Goal: Find specific page/section: Find specific page/section

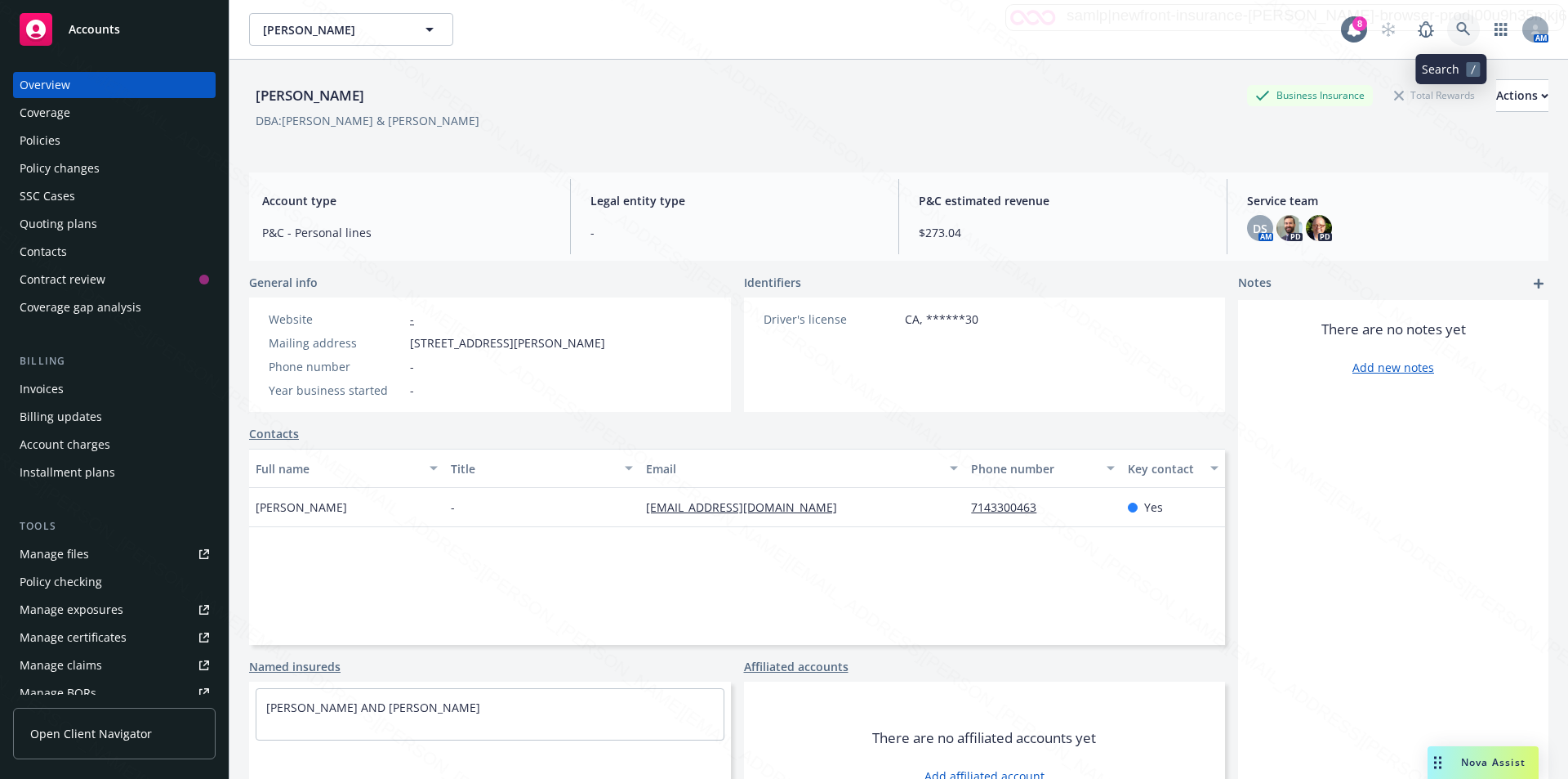
click at [1457, 30] on icon at bounding box center [1464, 29] width 14 height 14
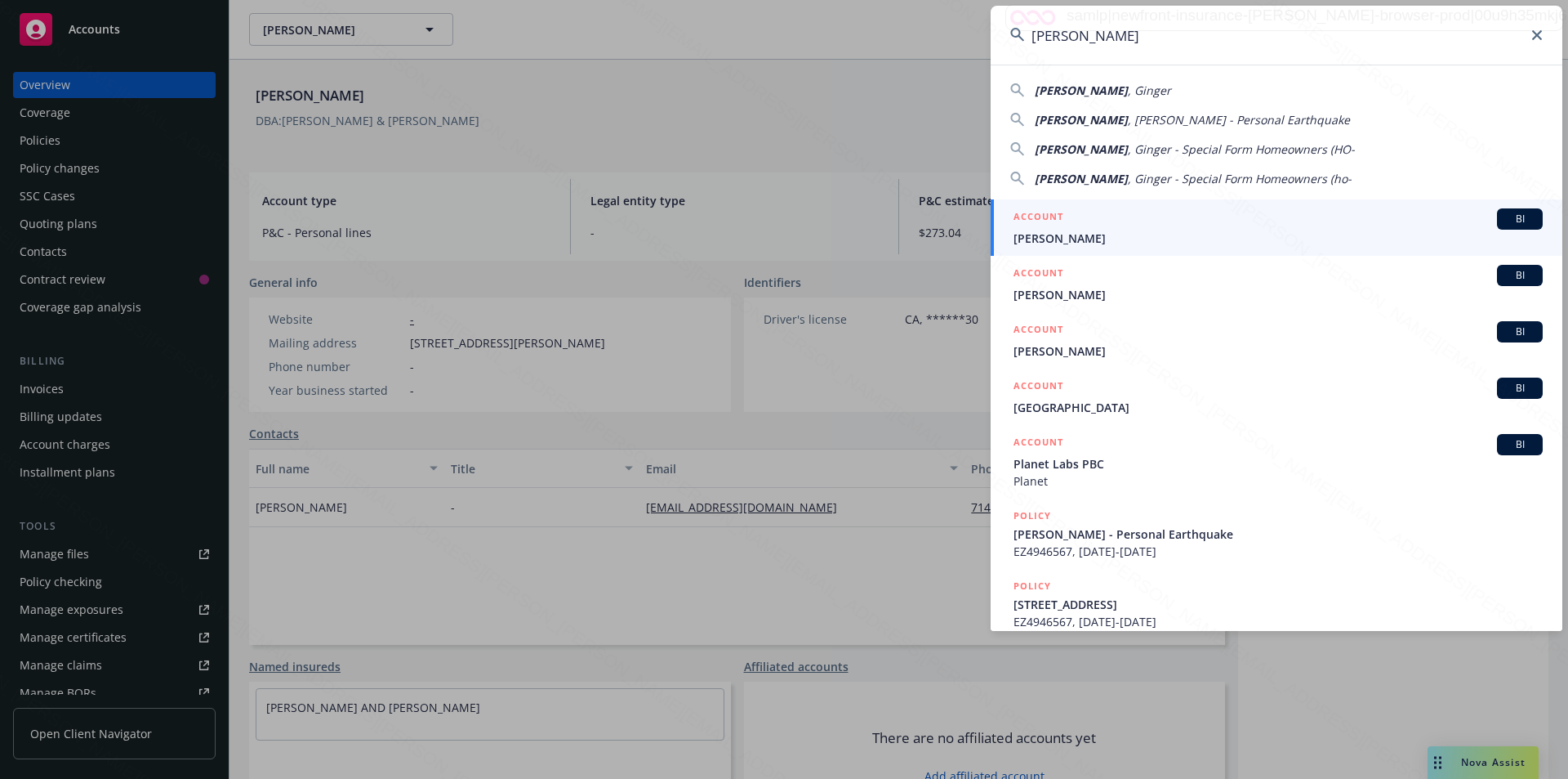
type input "[PERSON_NAME]"
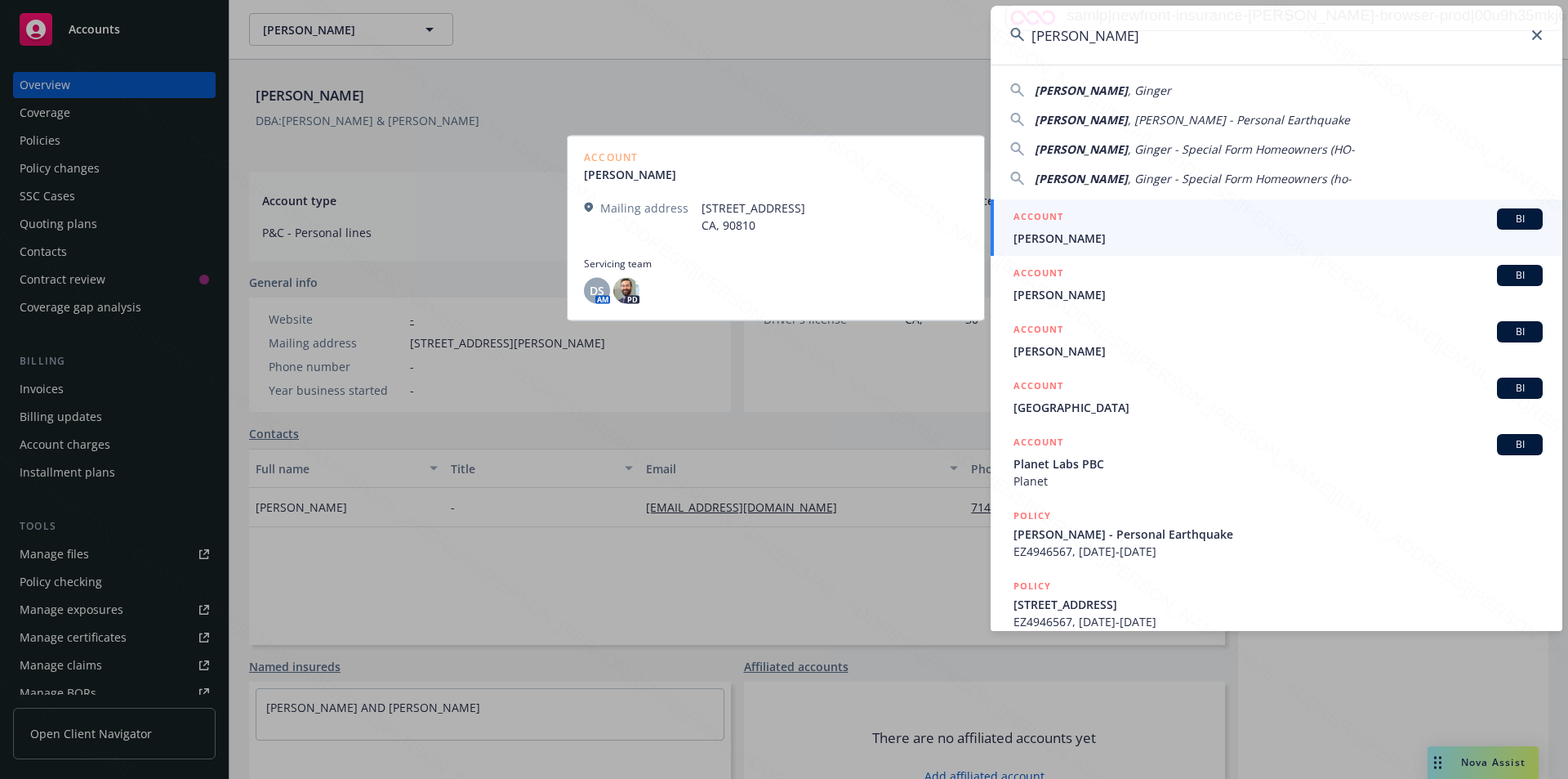
click at [1104, 240] on span "[PERSON_NAME]" at bounding box center [1278, 237] width 529 height 17
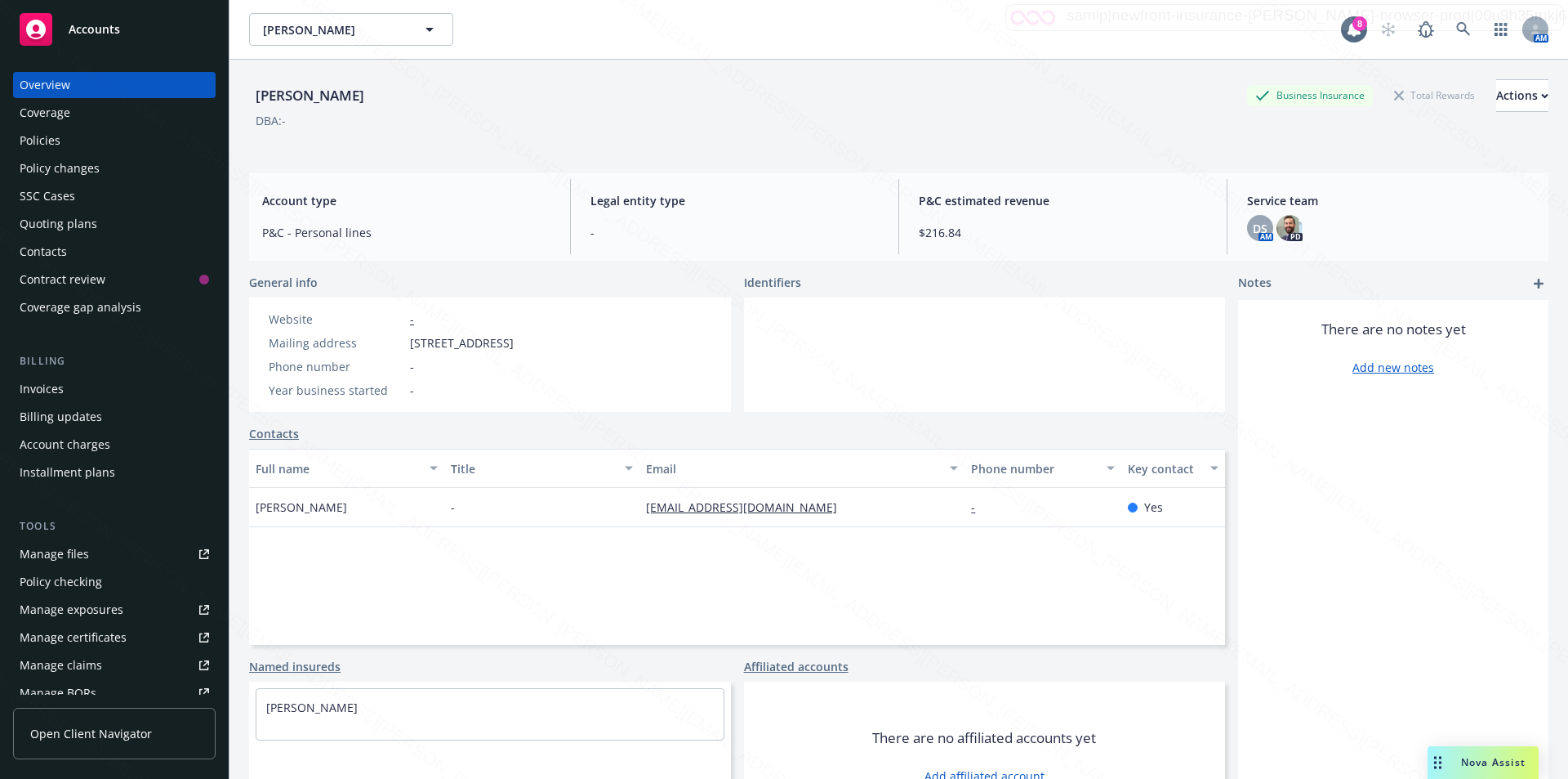
click at [41, 140] on div "Policies" at bounding box center [40, 140] width 41 height 26
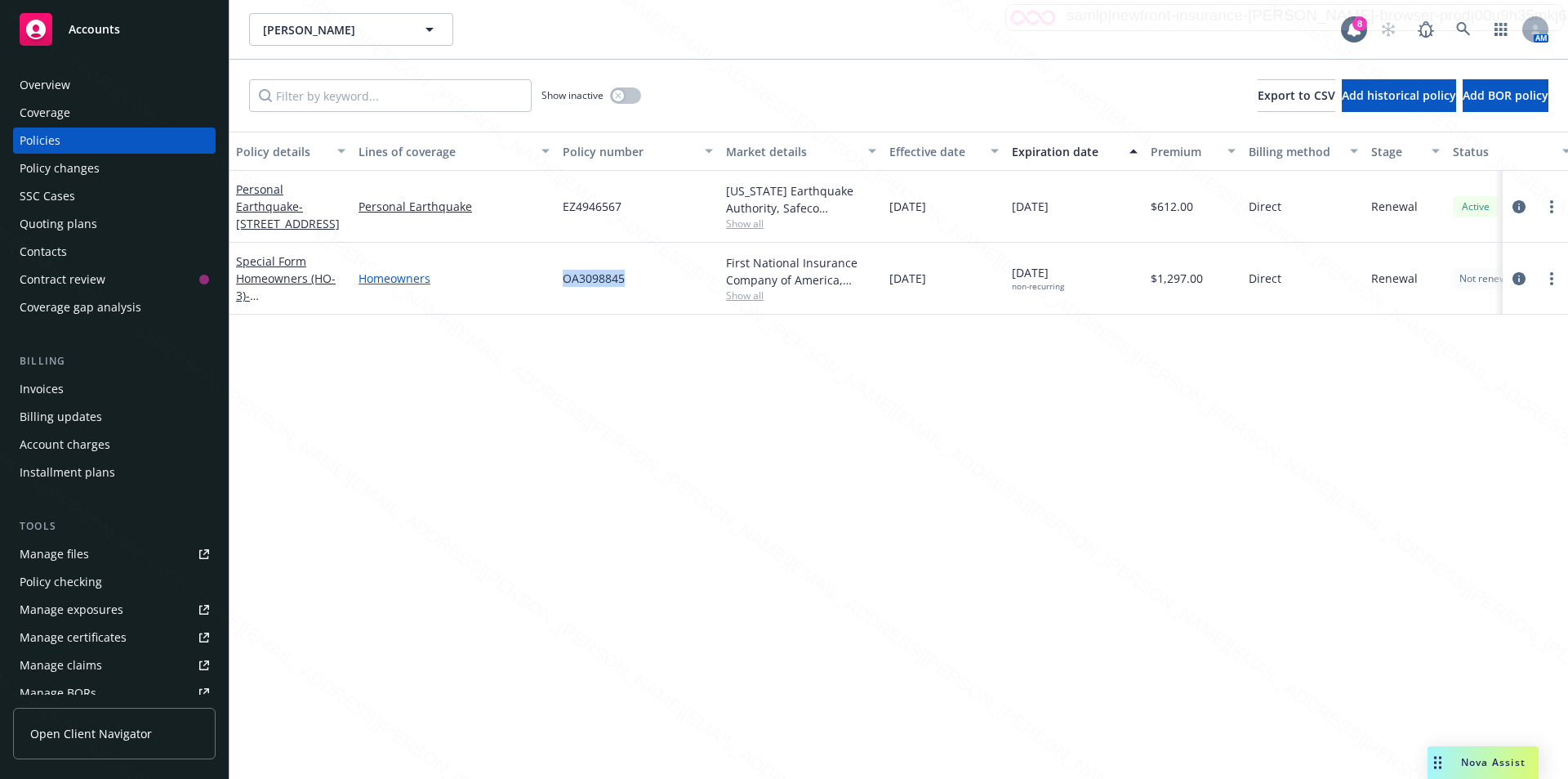
drag, startPoint x: 648, startPoint y: 282, endPoint x: 529, endPoint y: 277, distance: 119.1
click at [527, 276] on div "Special Form Homeowners (HO-3) - [GEOGRAPHIC_DATA][STREET_ADDRESS] Homeowners O…" at bounding box center [1018, 278] width 1577 height 72
copy div "OA3098845"
click at [784, 514] on div "Policy details Lines of coverage Policy number Market details Effective date Ex…" at bounding box center [899, 454] width 1339 height 647
